Goal: Find specific page/section: Find specific page/section

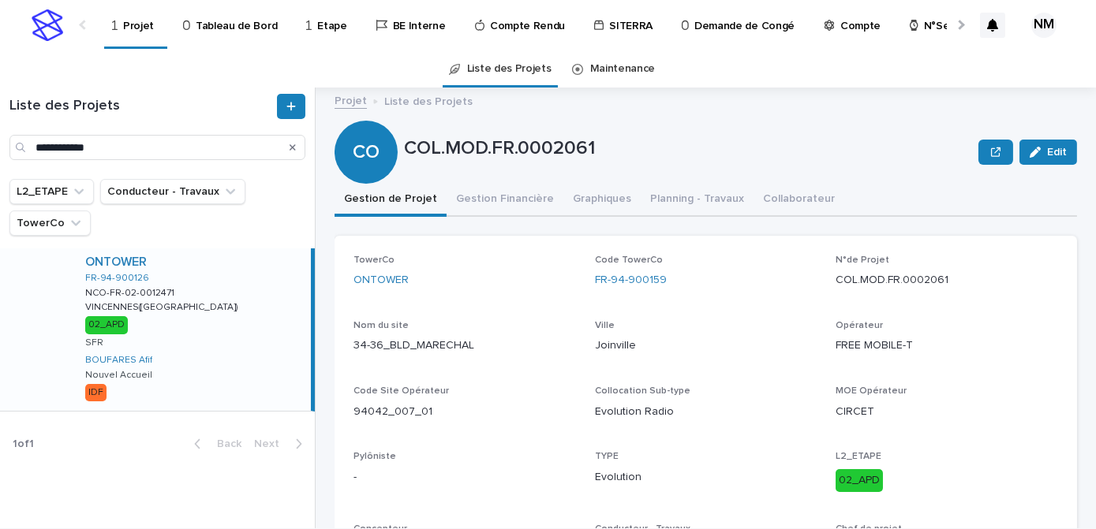
type input "**********"
click at [240, 296] on div "ONTOWER FR-94-900126 NCO-FR-02-0012471 NCO-FR-02-0012471 [GEOGRAPHIC_DATA]([GEO…" at bounding box center [192, 330] width 238 height 163
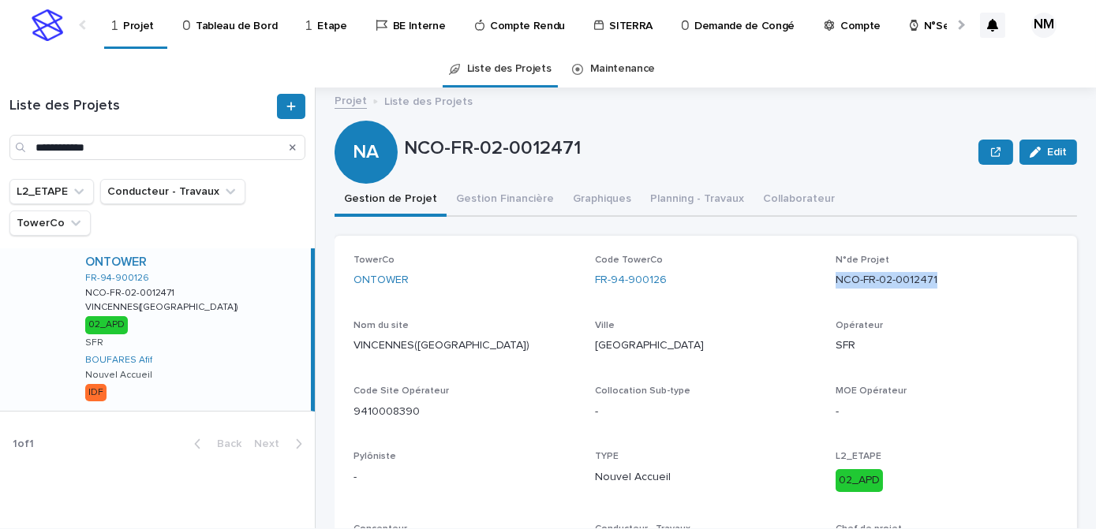
drag, startPoint x: 933, startPoint y: 277, endPoint x: 825, endPoint y: 272, distance: 108.2
click at [825, 272] on div "TowerCo ONTOWER Code TowerCo FR-94-900126 N°de Projet NCO-FR-02-0012471 Nom du …" at bounding box center [705, 413] width 705 height 316
copy p "NCO-FR-02-0012471"
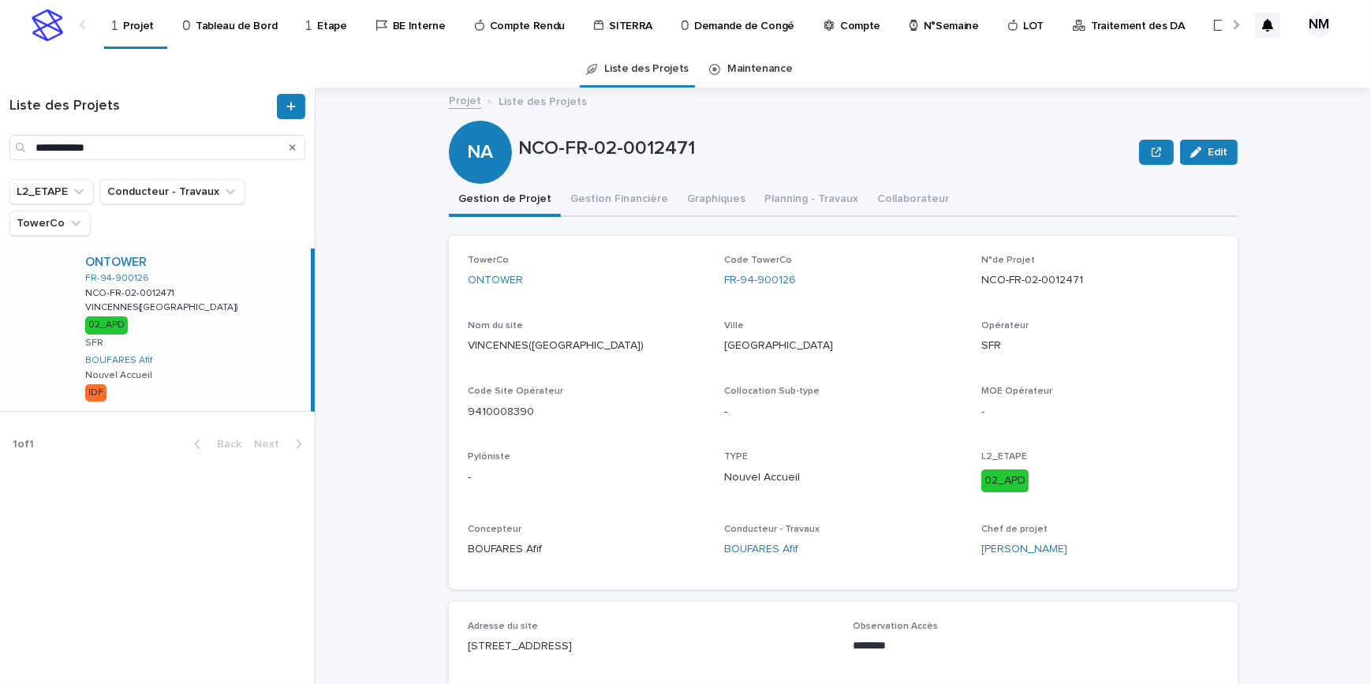
click at [919, 327] on p "Ville" at bounding box center [842, 325] width 237 height 11
drag, startPoint x: 1080, startPoint y: 277, endPoint x: 976, endPoint y: 276, distance: 104.1
click at [981, 276] on p "NCO-FR-02-0012471" at bounding box center [1099, 280] width 237 height 17
copy p "NCO-FR-02-0012471"
click at [632, 204] on button "Gestion Financière" at bounding box center [619, 200] width 117 height 33
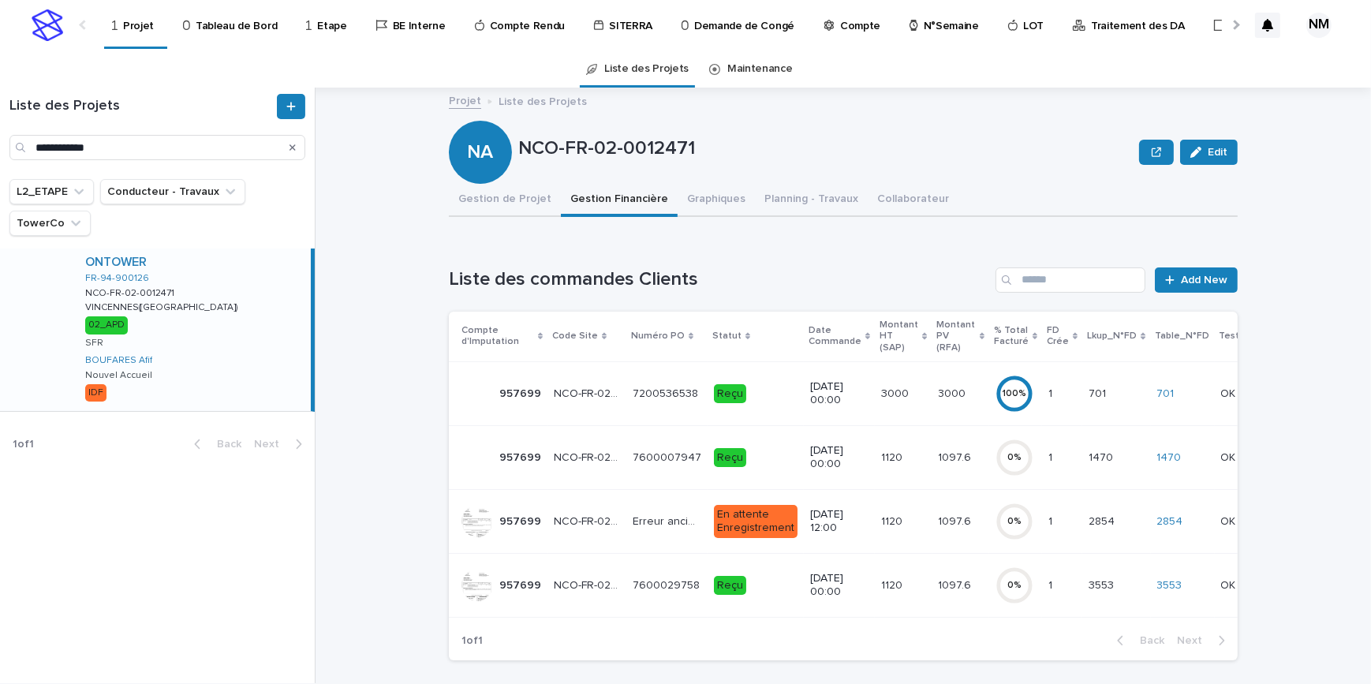
click at [895, 529] on div "1120 1120" at bounding box center [903, 586] width 44 height 26
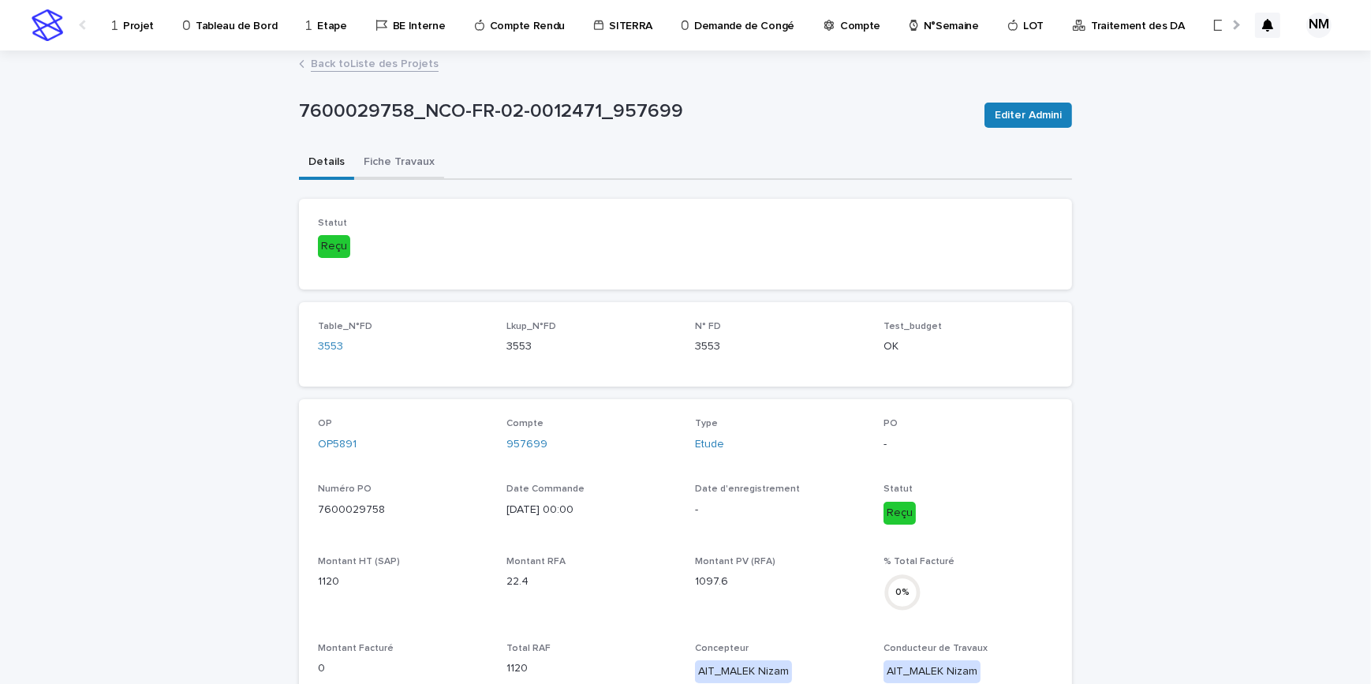
click at [407, 159] on button "Fiche Travaux" at bounding box center [399, 163] width 90 height 33
